Goal: Task Accomplishment & Management: Use online tool/utility

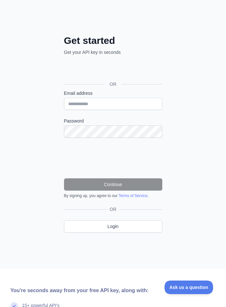
scroll to position [21, 0]
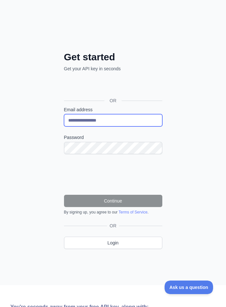
type input "**********"
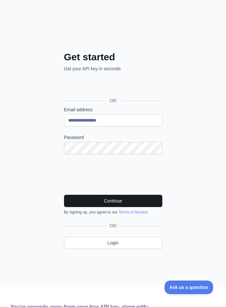
click at [120, 201] on button "Continue" at bounding box center [113, 201] width 98 height 12
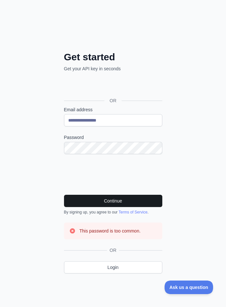
click at [101, 201] on button "Continue" at bounding box center [113, 201] width 98 height 12
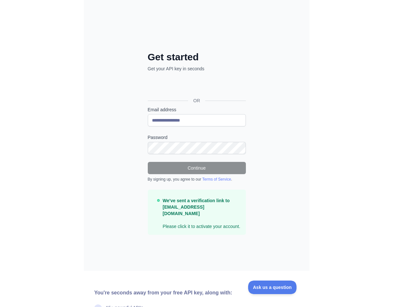
scroll to position [0, 0]
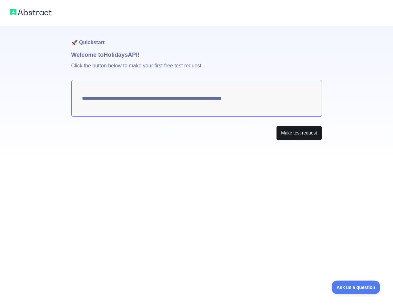
click at [296, 133] on button "Make test request" at bounding box center [299, 133] width 46 height 15
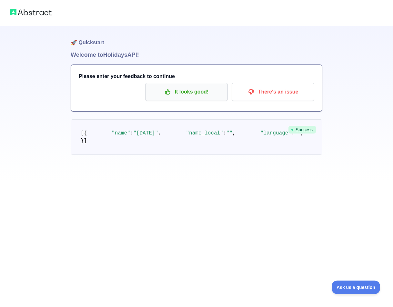
click at [192, 96] on p "It looks good!" at bounding box center [186, 92] width 73 height 11
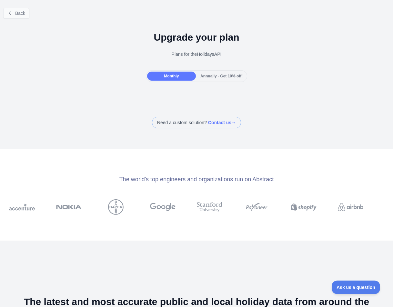
click at [16, 13] on span "Back" at bounding box center [20, 13] width 10 height 5
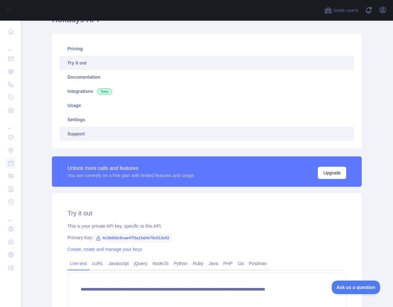
scroll to position [36, 0]
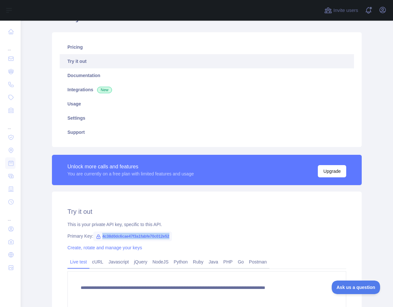
drag, startPoint x: 103, startPoint y: 236, endPoint x: 195, endPoint y: 237, distance: 91.4
click at [195, 237] on div "Primary Key: 4c38d0dc6cae47f3a1fabfe70c012e52" at bounding box center [206, 236] width 279 height 6
copy div "4c38d0dc6cae47f3a1fabfe70c012e52"
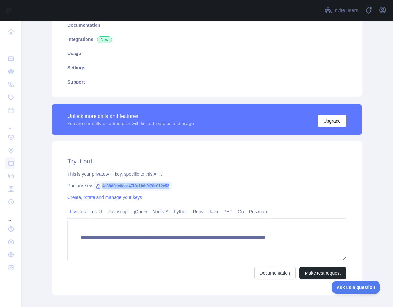
scroll to position [63, 0]
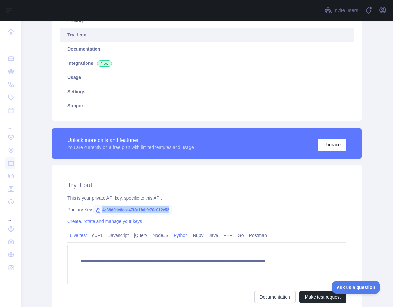
click at [183, 237] on link "Python" at bounding box center [180, 236] width 19 height 10
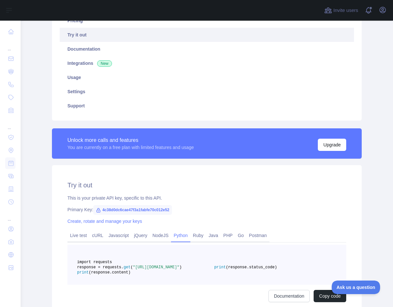
click at [168, 285] on pre "import requests response = requests. get ( "https://holidays.abstractapi.com/v1…" at bounding box center [206, 265] width 279 height 40
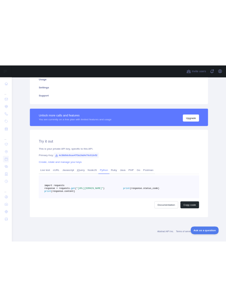
scroll to position [117, 0]
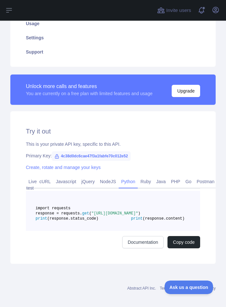
drag, startPoint x: 54, startPoint y: 229, endPoint x: 127, endPoint y: 228, distance: 73.0
click at [127, 216] on span ""https://holidays.abstractapi.com/v1/?api_key=4c38d0dc6cae47f3a1fabfe70c012e52&…" at bounding box center [114, 214] width 47 height 5
copy span "4c38d0dc6cae47f3a1fabfe70c012e52"
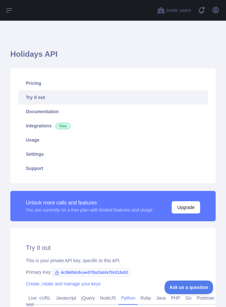
scroll to position [0, 0]
